Goal: Navigation & Orientation: Find specific page/section

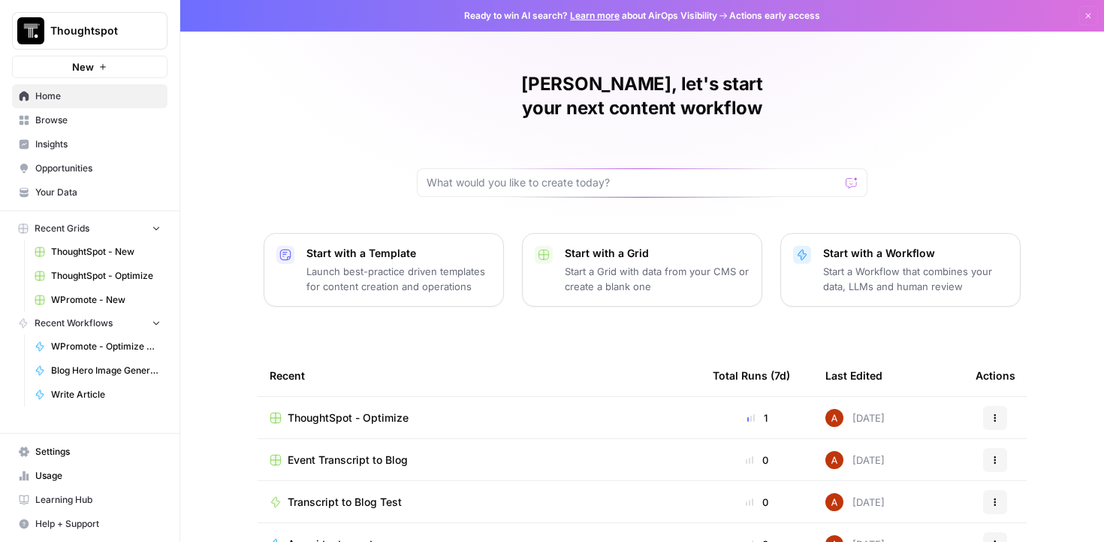
click at [88, 268] on link "ThoughtSpot - Optimize" at bounding box center [98, 276] width 140 height 24
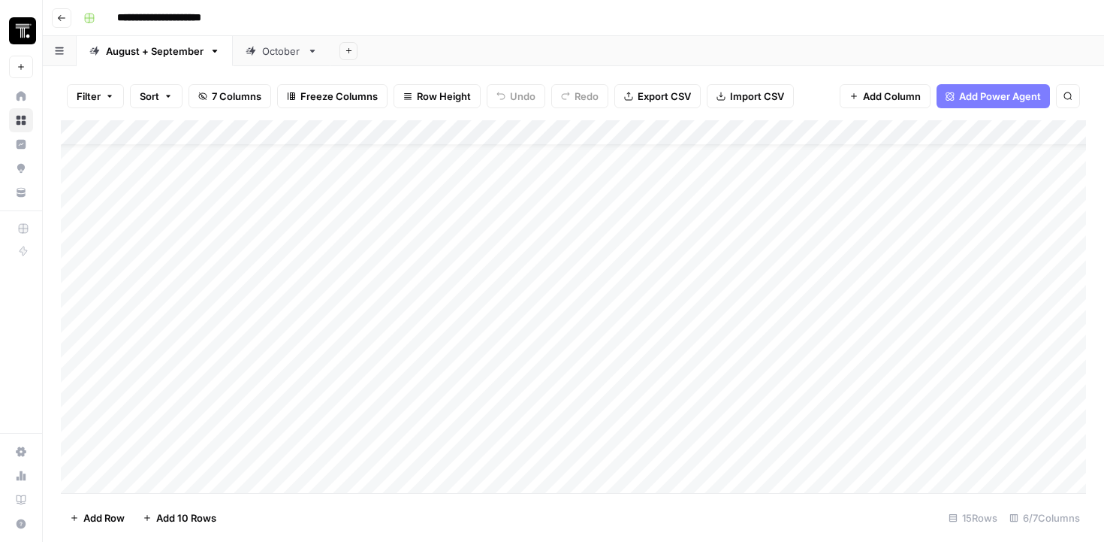
scroll to position [60, 0]
click at [260, 55] on div "October" at bounding box center [274, 51] width 56 height 15
click at [178, 54] on div "August + September" at bounding box center [155, 51] width 98 height 15
click at [169, 490] on div "Add Column" at bounding box center [573, 306] width 1025 height 373
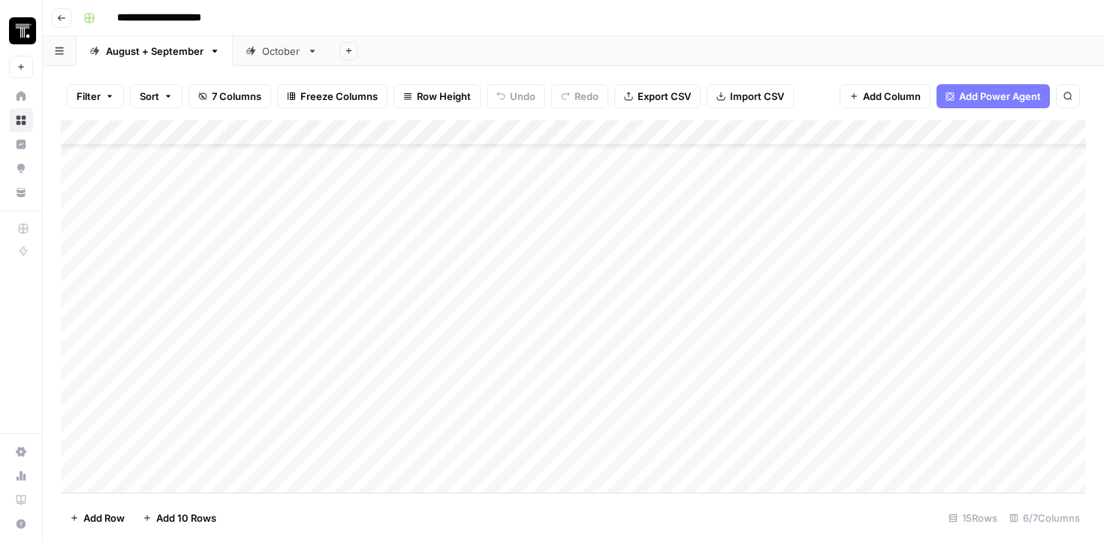
scroll to position [86, 0]
click at [763, 455] on div "Add Column" at bounding box center [573, 306] width 1025 height 373
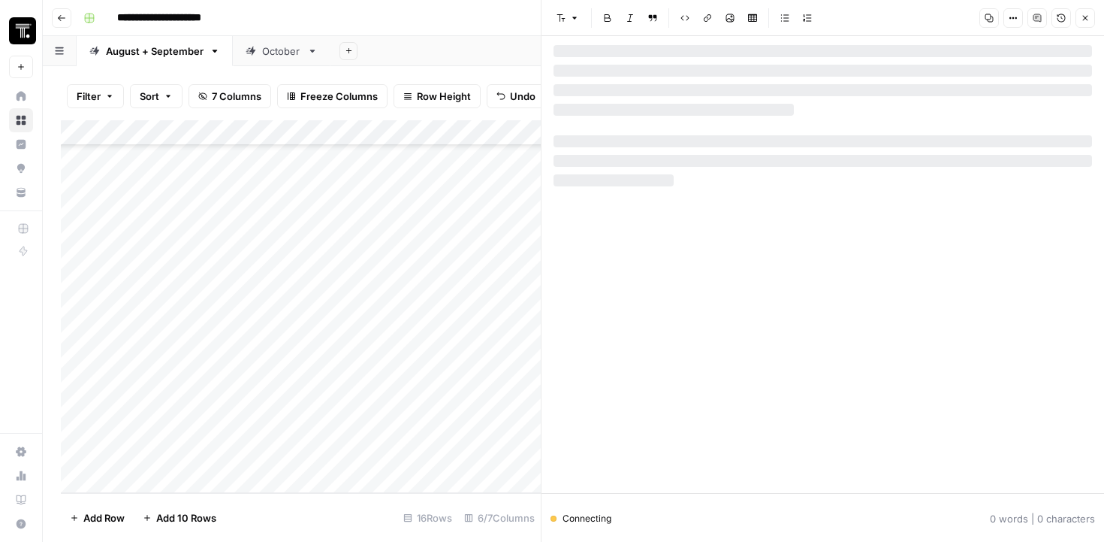
click at [1086, 17] on icon "button" at bounding box center [1085, 18] width 5 height 5
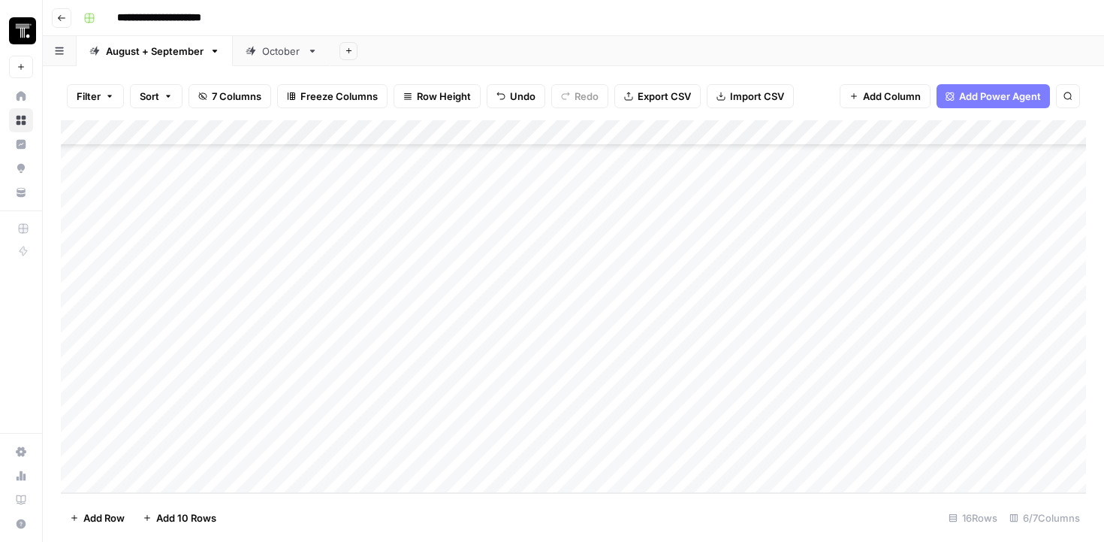
scroll to position [86, 0]
click at [61, 18] on icon "button" at bounding box center [61, 18] width 9 height 9
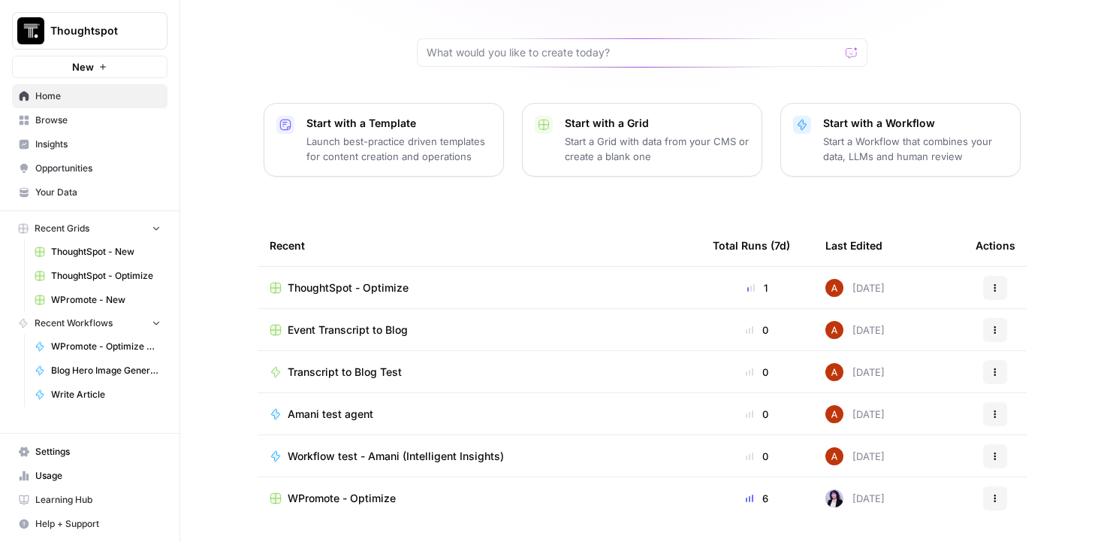
scroll to position [138, 0]
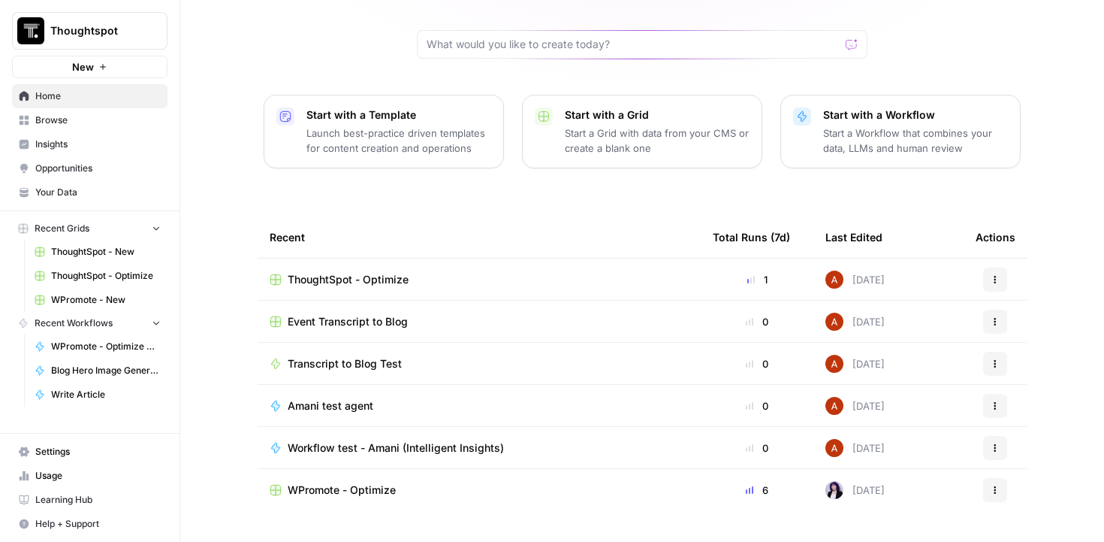
click at [334, 482] on span "WPromote - Optimize" at bounding box center [342, 489] width 108 height 15
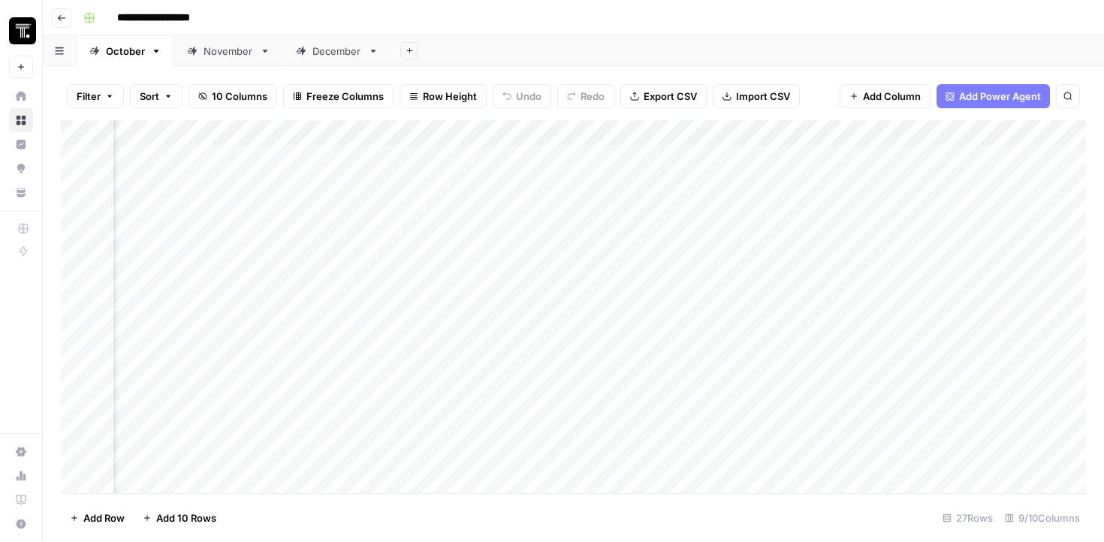
scroll to position [0, 898]
